Goal: Navigation & Orientation: Find specific page/section

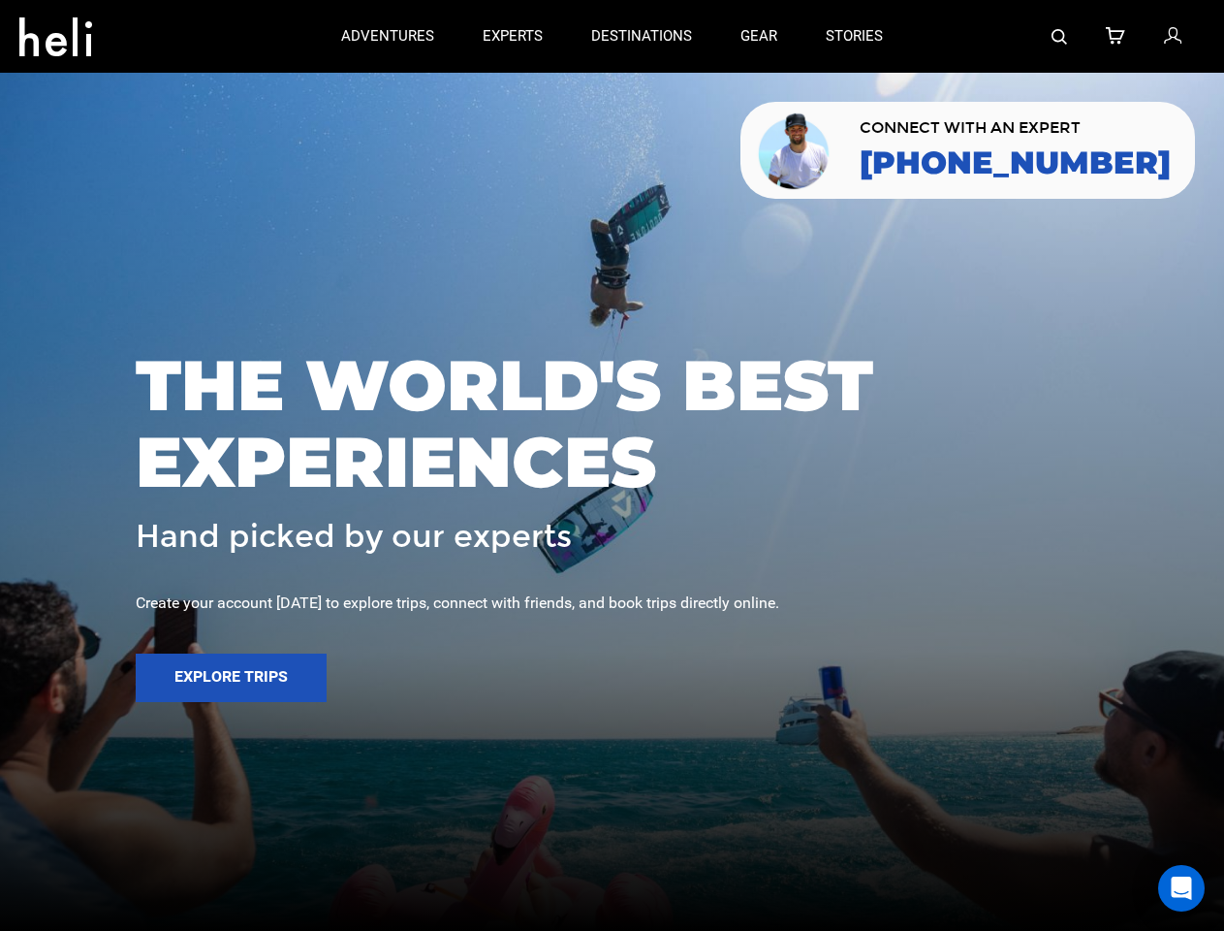
click at [612, 465] on span "THE WORLD'S BEST EXPERIENCES" at bounding box center [612, 423] width 953 height 153
click at [55, 31] on icon at bounding box center [55, 31] width 73 height 31
click at [1060, 36] on img at bounding box center [1060, 37] width 16 height 16
click at [612, 465] on span "THE WORLD'S BEST EXPERIENCES" at bounding box center [612, 423] width 953 height 153
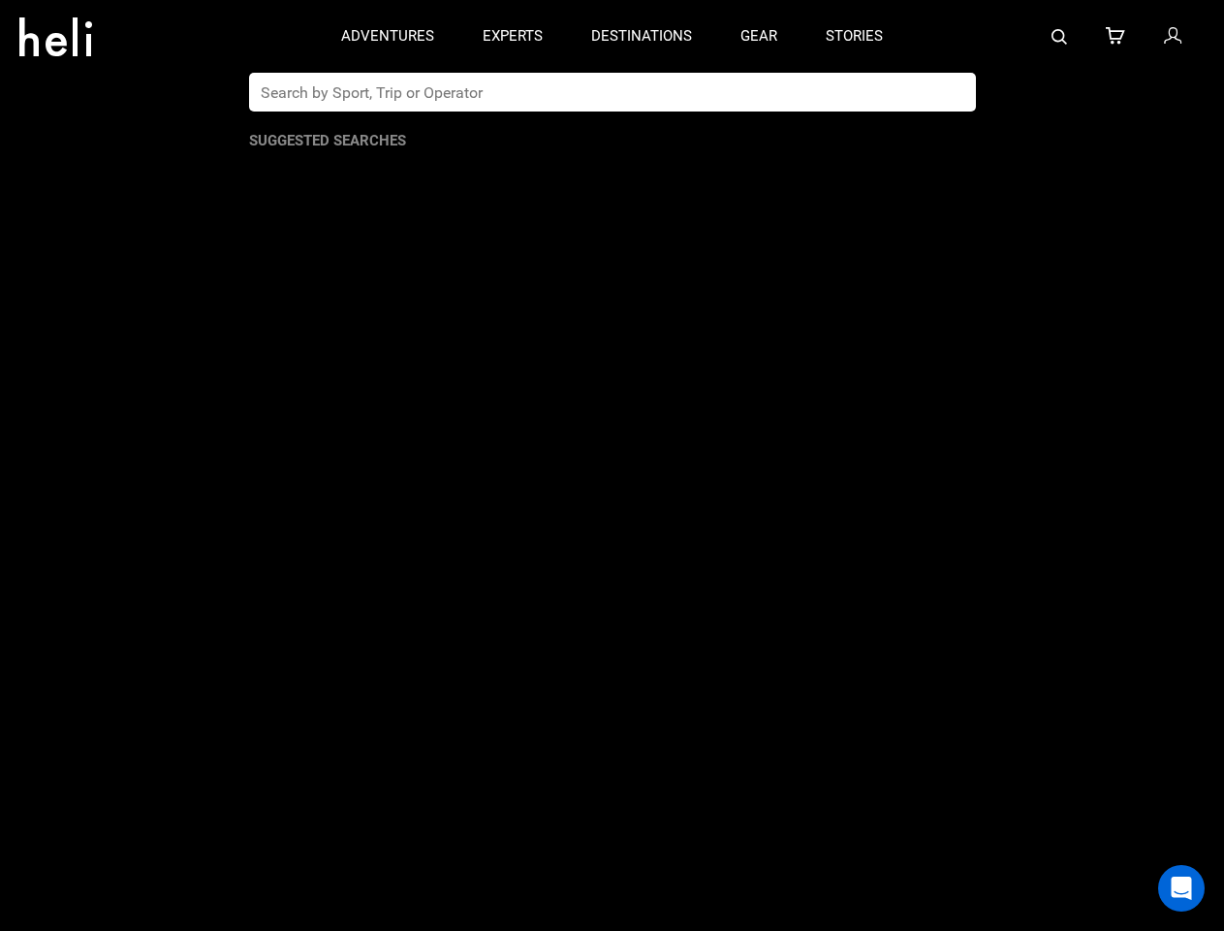
click at [231, 678] on button "Explore Trips" at bounding box center [231, 677] width 191 height 48
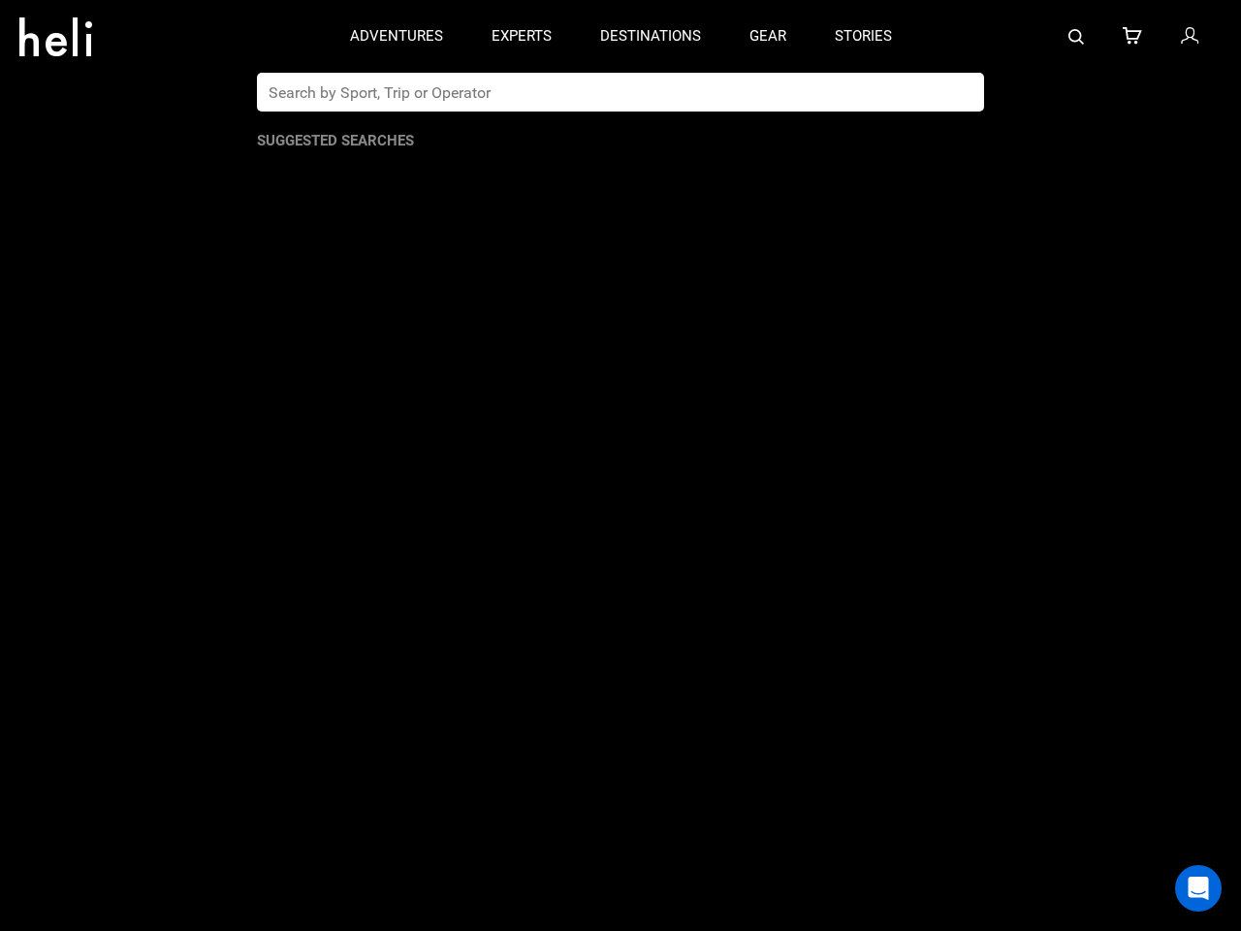
click at [1182, 888] on div "Open Intercom Messenger" at bounding box center [1198, 888] width 47 height 47
